Goal: Task Accomplishment & Management: Complete application form

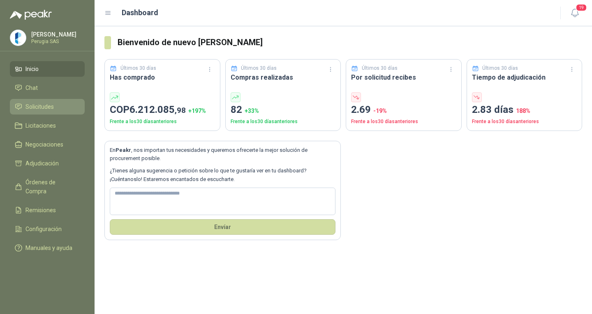
click at [31, 111] on span "Solicitudes" at bounding box center [39, 106] width 28 height 9
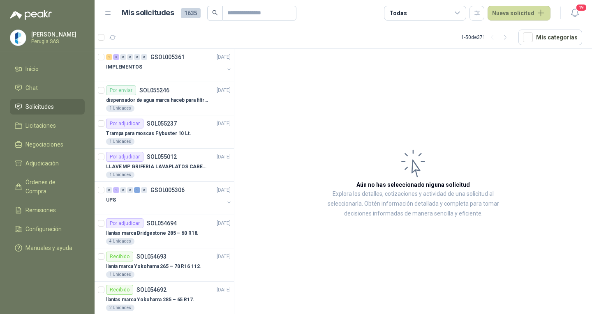
click at [524, 23] on header "Mis solicitudes 1635 Todas Nueva solicitud 19" at bounding box center [343, 13] width 497 height 26
click at [516, 14] on button "Nueva solicitud" at bounding box center [518, 13] width 63 height 15
click at [523, 33] on link "Solicitud" at bounding box center [529, 33] width 70 height 14
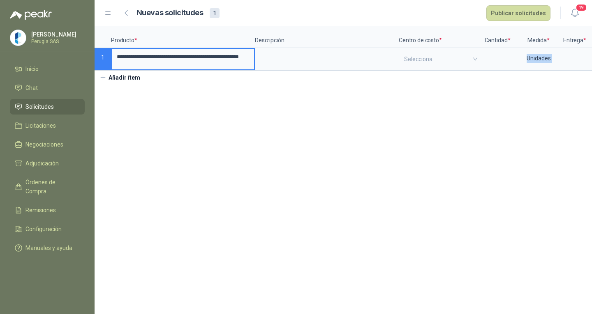
drag, startPoint x: 416, startPoint y: 76, endPoint x: 434, endPoint y: 70, distance: 19.1
click at [436, 74] on div "**********" at bounding box center [343, 55] width 497 height 58
click at [422, 58] on input "search" at bounding box center [440, 59] width 72 height 21
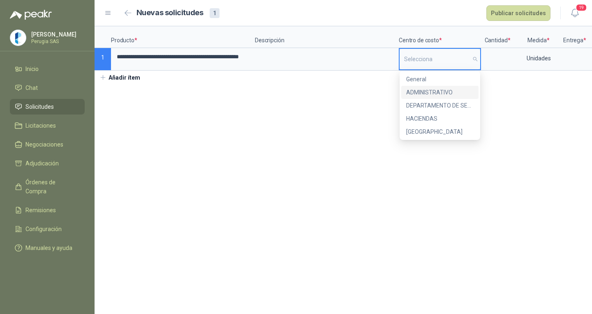
click at [420, 90] on div "ADMINISTRATIVO" at bounding box center [439, 92] width 67 height 9
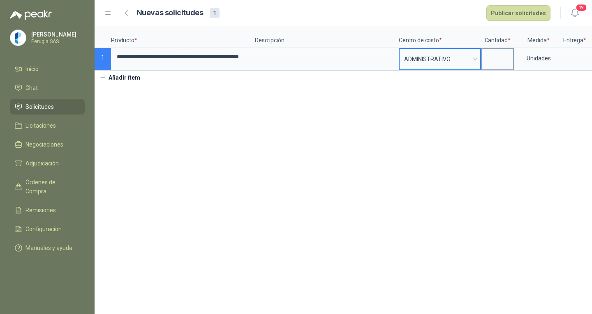
drag, startPoint x: 491, startPoint y: 52, endPoint x: 499, endPoint y: 54, distance: 8.9
click at [492, 52] on input at bounding box center [497, 57] width 31 height 16
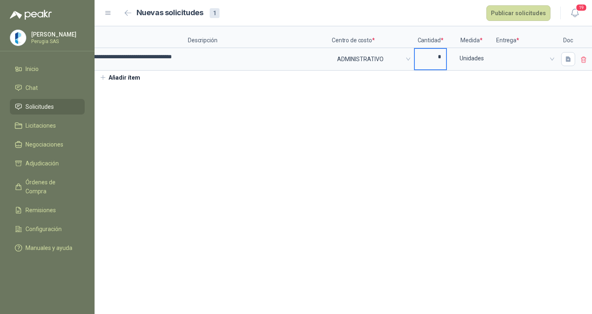
scroll to position [0, 70]
type input "*"
click at [557, 59] on div at bounding box center [564, 59] width 19 height 21
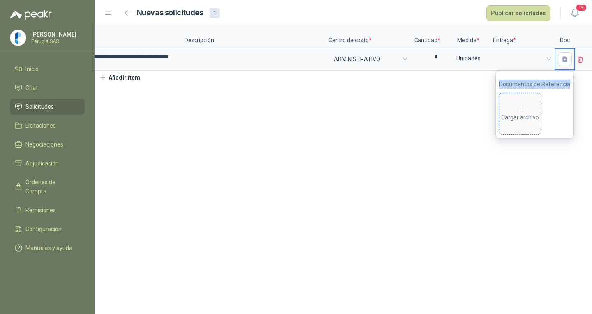
click at [534, 104] on span "Cargar archivo" at bounding box center [519, 113] width 41 height 41
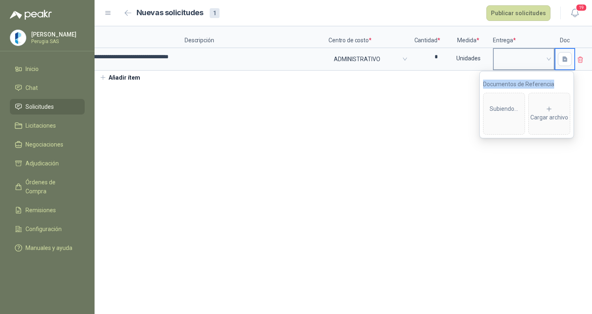
click at [508, 60] on span at bounding box center [523, 59] width 51 height 12
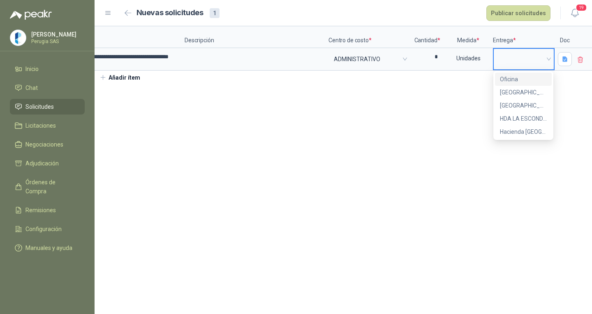
click at [513, 79] on div "Oficina" at bounding box center [523, 79] width 47 height 9
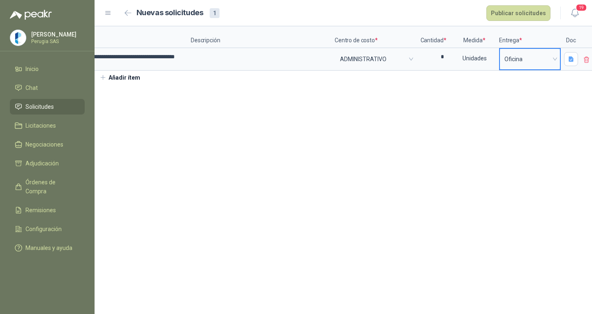
scroll to position [0, 0]
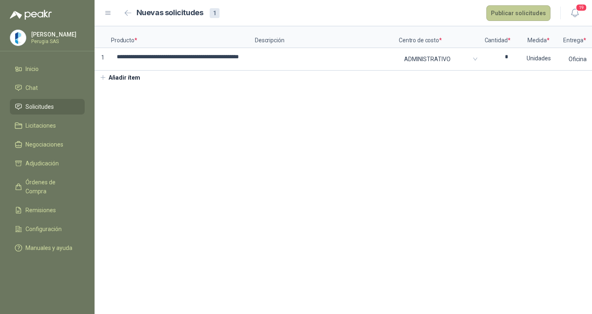
click at [515, 13] on button "Publicar solicitudes" at bounding box center [518, 13] width 64 height 16
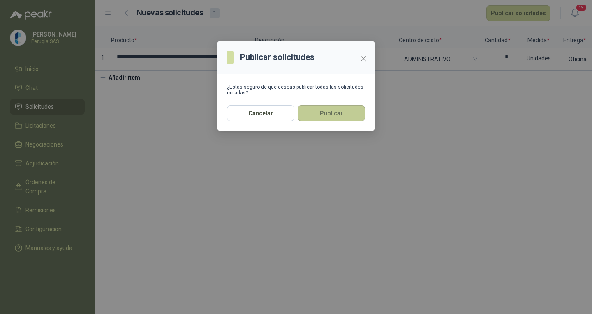
click at [346, 113] on button "Publicar" at bounding box center [331, 114] width 67 height 16
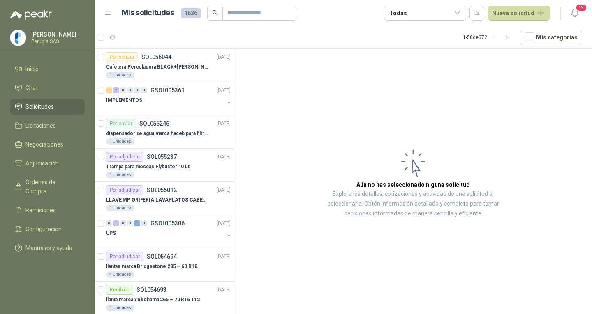
click at [28, 113] on link "Solicitudes" at bounding box center [47, 107] width 75 height 16
click at [170, 101] on div "IMPLEMENTOS" at bounding box center [165, 100] width 118 height 10
click at [171, 101] on div "IMPLEMENTOS" at bounding box center [165, 100] width 118 height 10
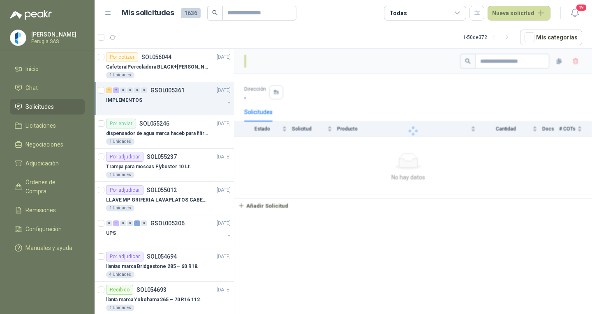
click at [171, 101] on div "IMPLEMENTOS" at bounding box center [165, 100] width 118 height 10
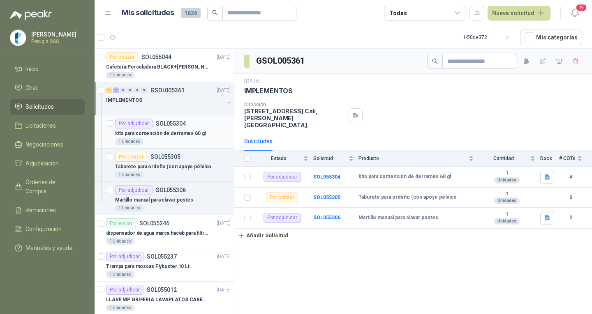
click at [180, 124] on p "SOL055304" at bounding box center [171, 124] width 30 height 6
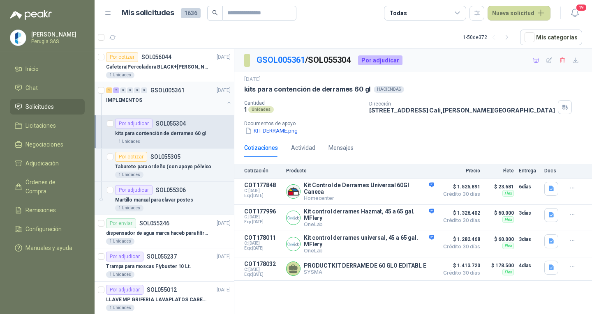
click at [168, 94] on div "1 2 0 0 0 0 GSOL005361 [DATE]" at bounding box center [169, 90] width 126 height 10
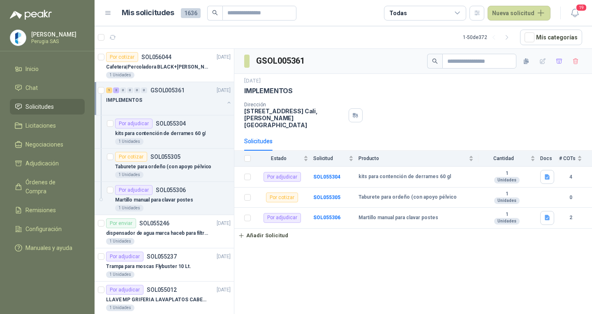
click at [168, 94] on div "1 2 0 0 0 0 GSOL005361 [DATE]" at bounding box center [169, 90] width 126 height 10
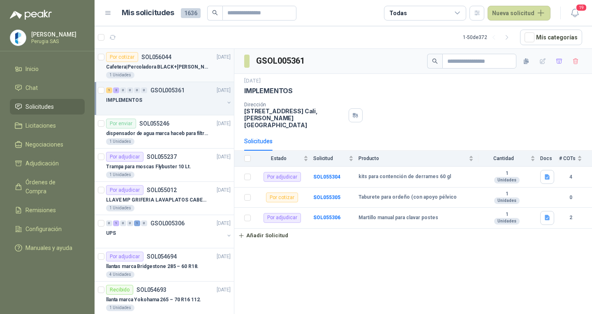
click at [158, 50] on article "Por cotizar SOL056044 16/09/25 Cafetera|Percoladora BLACK+DECKER 30 Tazas CMU30…" at bounding box center [164, 65] width 139 height 33
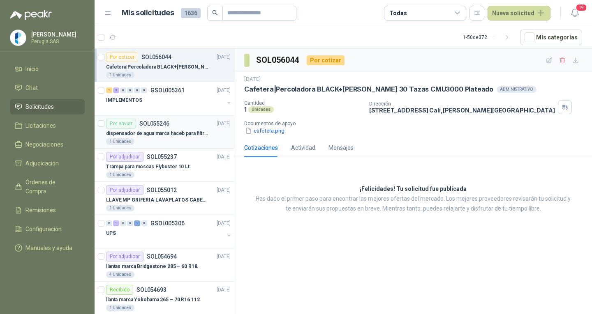
drag, startPoint x: 158, startPoint y: 51, endPoint x: 182, endPoint y: 138, distance: 90.8
click at [157, 52] on article "Por cotizar SOL056044 16/09/25 Cafetera|Percoladora BLACK+DECKER 30 Tazas CMU30…" at bounding box center [164, 65] width 139 height 33
click at [147, 71] on div "Cafetera|Percoladora BLACK+[PERSON_NAME] 30 Tazas CMU3000 Plateado" at bounding box center [168, 67] width 125 height 10
click at [146, 70] on p "Cafetera|Percoladora BLACK+[PERSON_NAME] 30 Tazas CMU3000 Plateado" at bounding box center [157, 67] width 102 height 8
click at [145, 70] on p "Cafetera|Percoladora BLACK+[PERSON_NAME] 30 Tazas CMU3000 Plateado" at bounding box center [157, 67] width 102 height 8
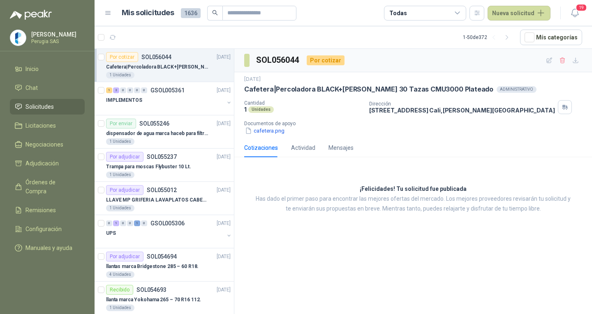
click at [145, 70] on p "Cafetera|Percoladora BLACK+[PERSON_NAME] 30 Tazas CMU3000 Plateado" at bounding box center [157, 67] width 102 height 8
